Goal: Information Seeking & Learning: Find specific fact

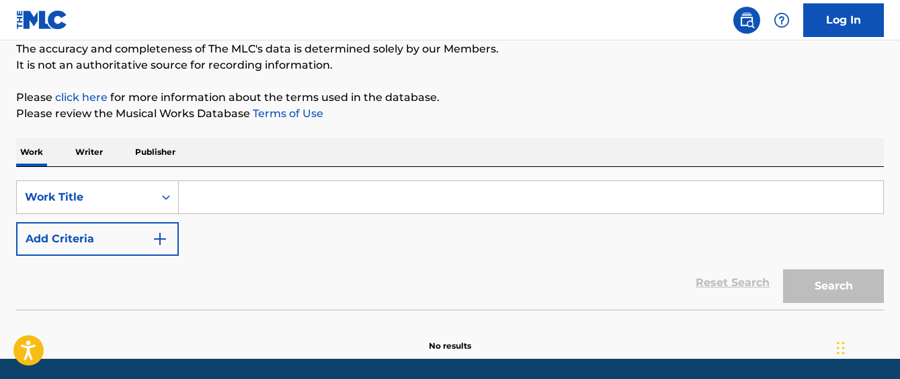
scroll to position [163, 0]
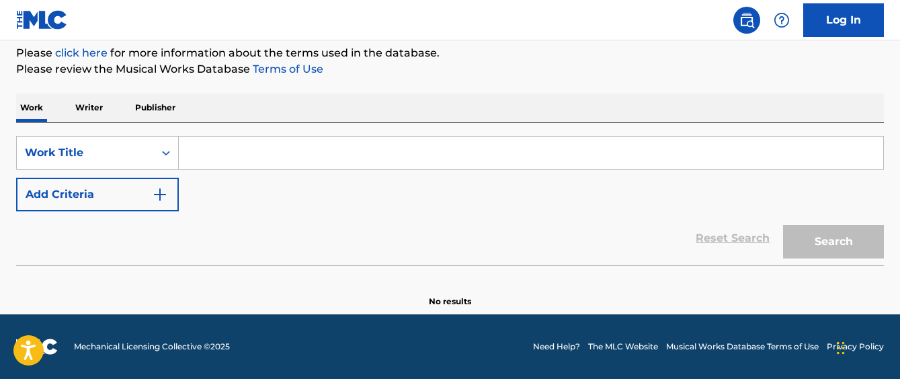
click at [216, 151] on input "Search Form" at bounding box center [531, 152] width 705 height 32
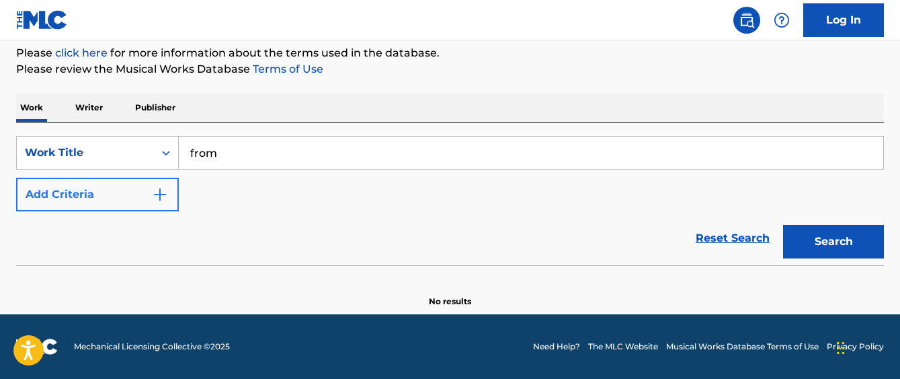
type input "from"
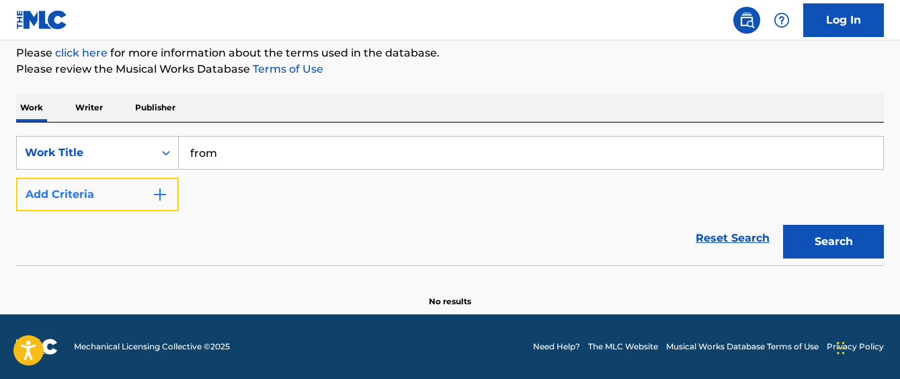
click at [89, 189] on button "Add Criteria" at bounding box center [97, 194] width 163 height 34
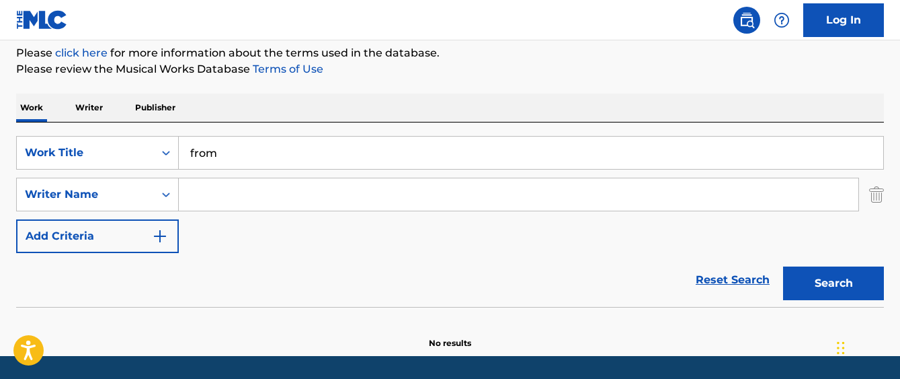
click at [283, 197] on input "Search Form" at bounding box center [519, 194] width 680 height 32
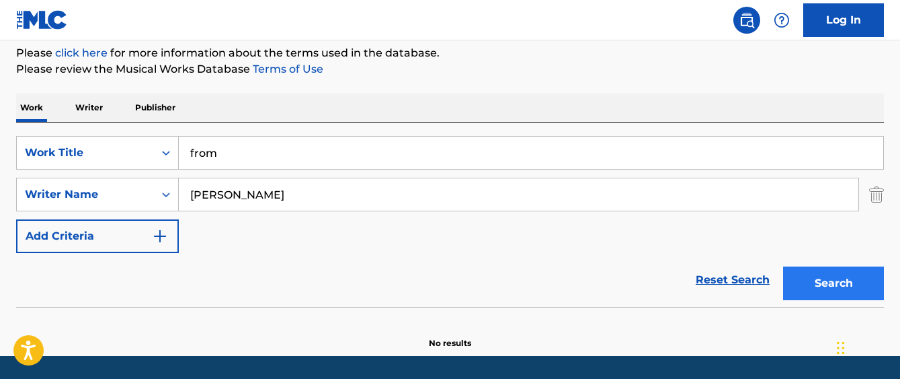
type input "[PERSON_NAME]"
click at [828, 282] on button "Search" at bounding box center [833, 283] width 101 height 34
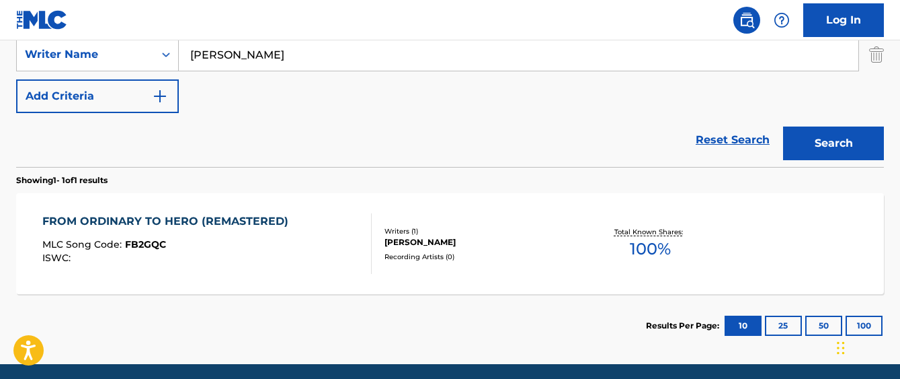
scroll to position [353, 0]
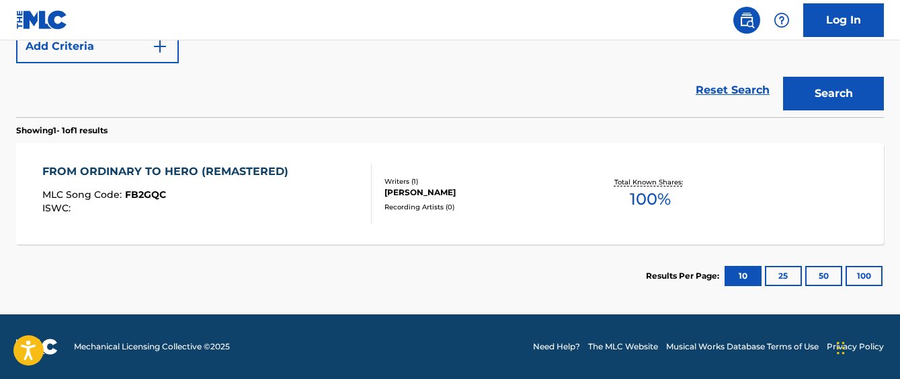
click at [456, 184] on div "Writers ( 1 )" at bounding box center [482, 181] width 194 height 10
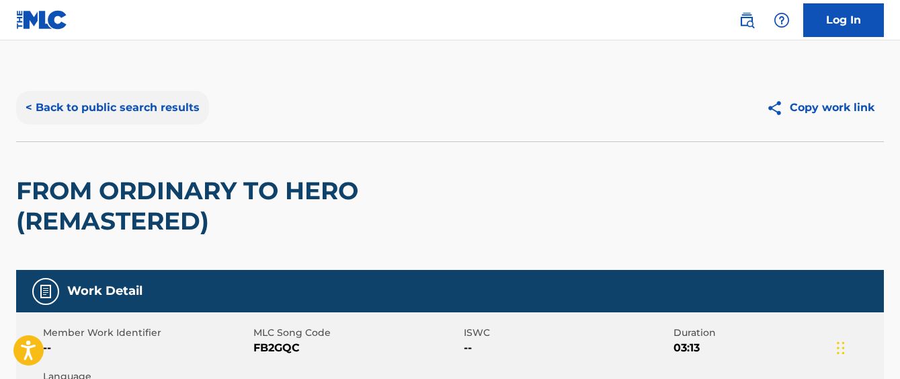
click at [73, 112] on button "< Back to public search results" at bounding box center [112, 108] width 193 height 34
